Goal: Task Accomplishment & Management: Use online tool/utility

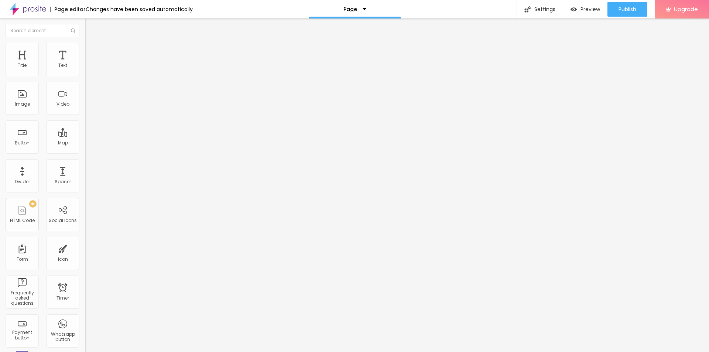
click at [85, 64] on span "Change image" at bounding box center [105, 60] width 40 height 6
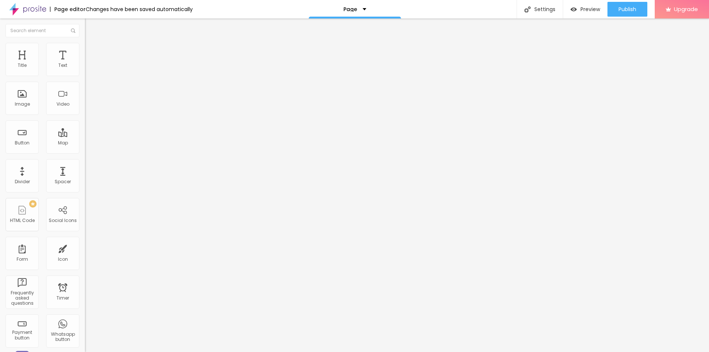
click at [92, 52] on span "Advanced" at bounding box center [104, 55] width 24 height 6
click at [85, 48] on li "Style" at bounding box center [127, 46] width 85 height 7
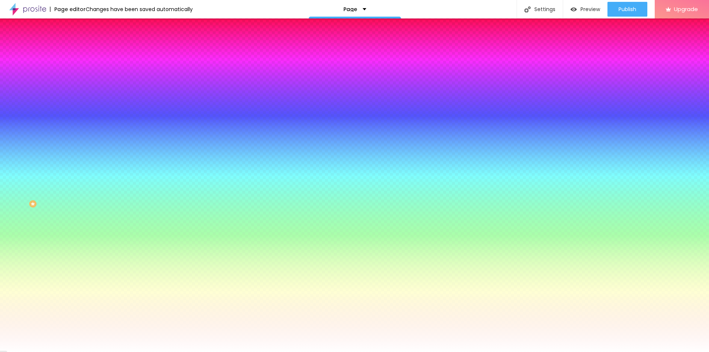
click at [85, 68] on span "Change image" at bounding box center [105, 65] width 40 height 6
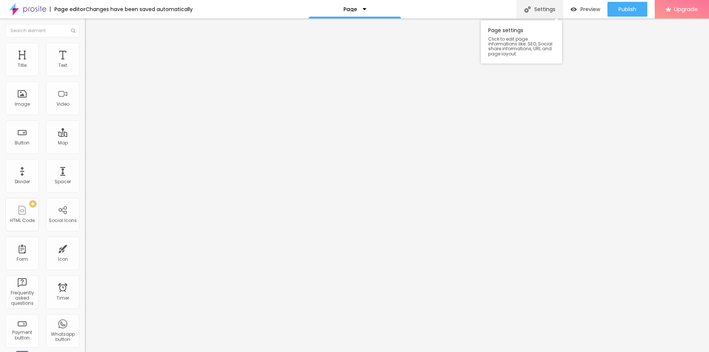
click at [541, 12] on div "Settings" at bounding box center [540, 9] width 46 height 18
drag, startPoint x: 307, startPoint y: 89, endPoint x: 253, endPoint y: 95, distance: 55.0
paste input "Waar Kun Je Puriva Kopen? Bij Kruidvat, Online of bij de Drogist?"
type input "Waar Kun Je Puriva Kopen? Bij Kruidvat, Online of bij de Drogist?"
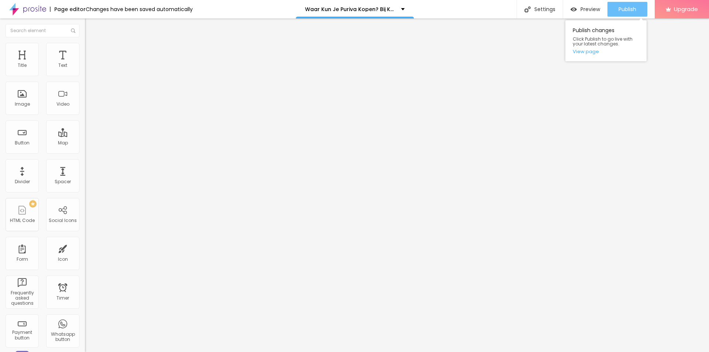
click at [620, 5] on div "Publish" at bounding box center [627, 9] width 18 height 15
